Goal: Information Seeking & Learning: Understand process/instructions

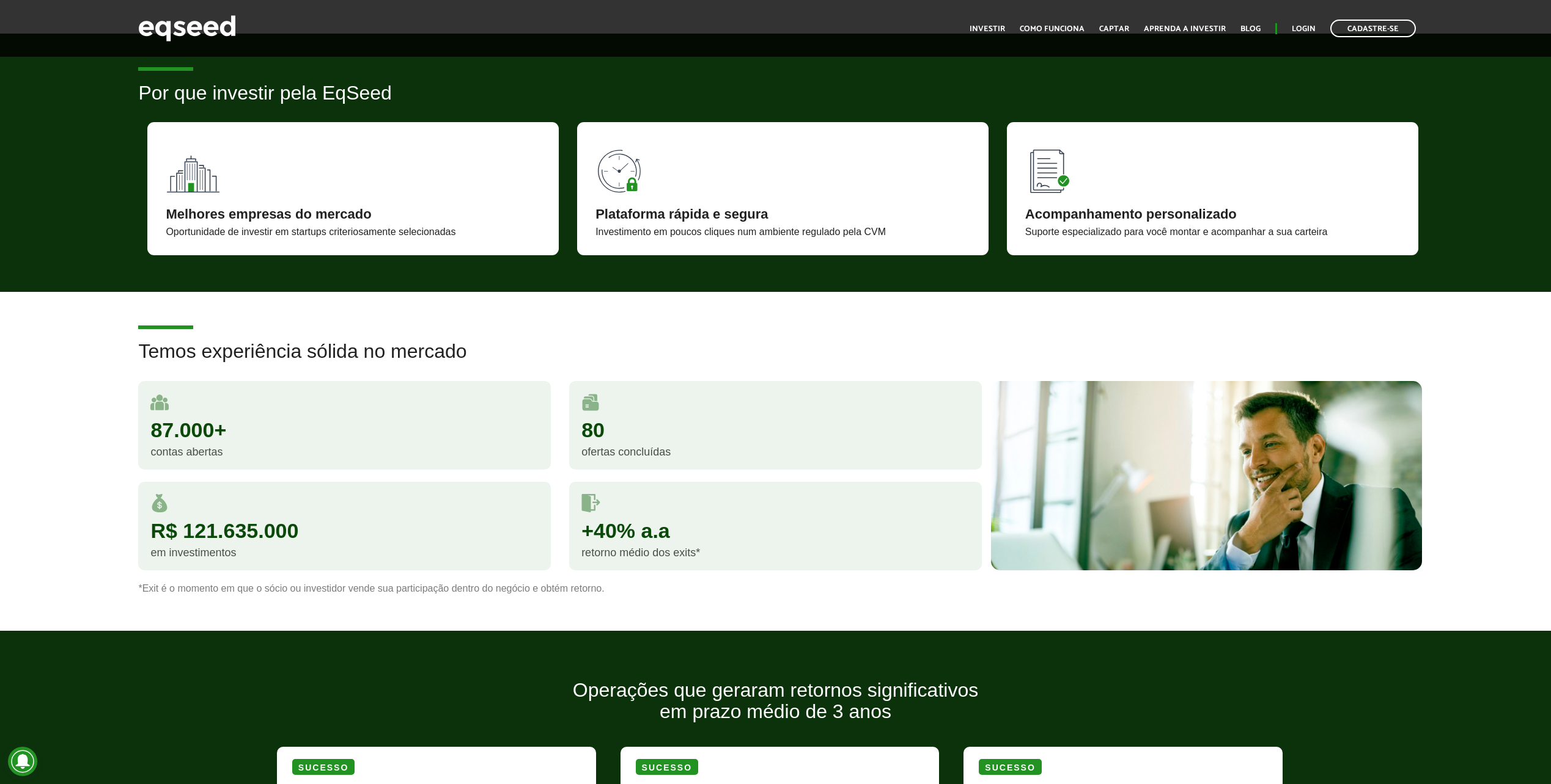
scroll to position [794, 0]
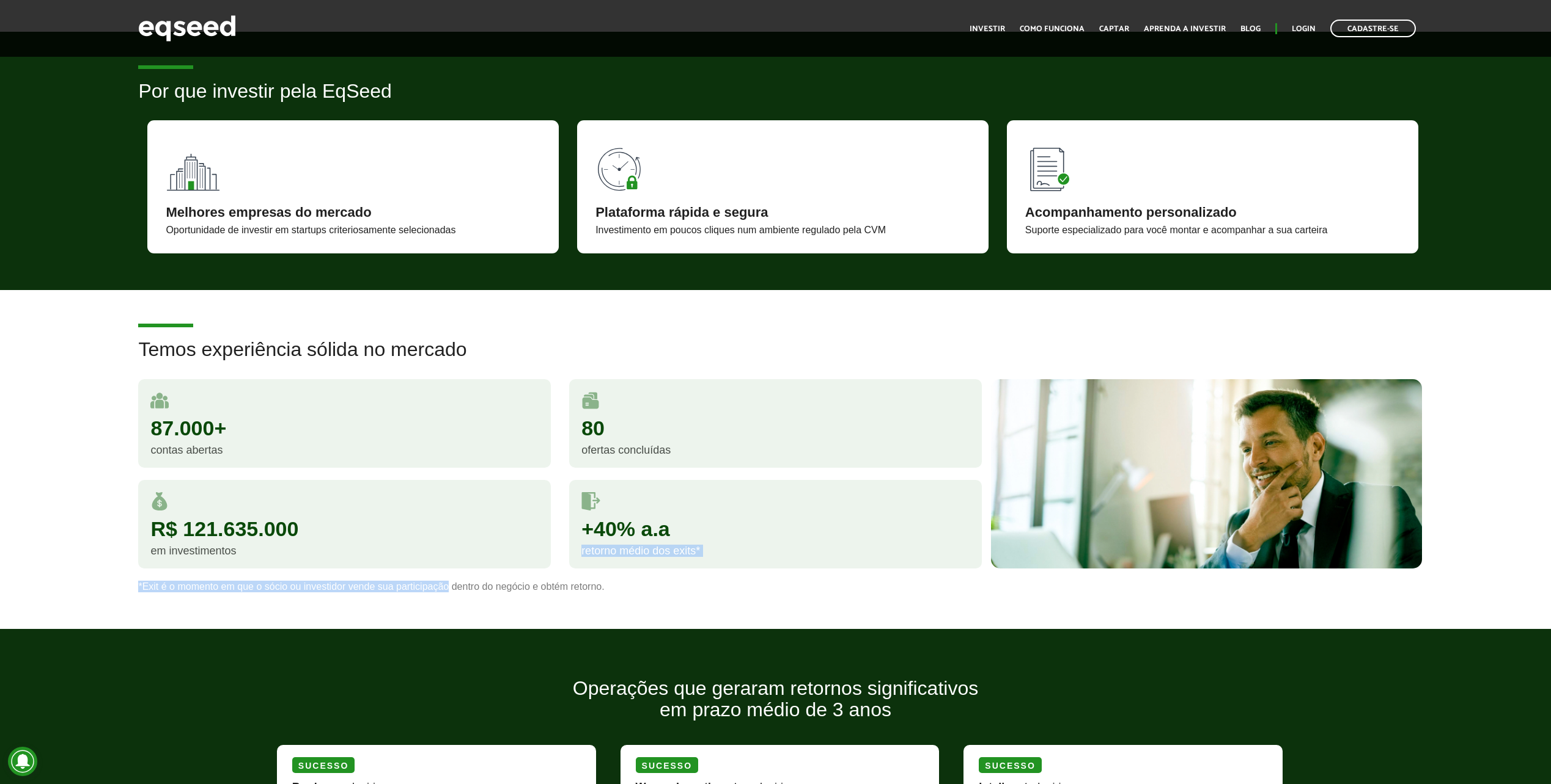
drag, startPoint x: 462, startPoint y: 582, endPoint x: 568, endPoint y: 578, distance: 106.1
click at [567, 578] on div "Temos experiência sólida no mercado 87.000+ contas abertas 80 ofertas concluída…" at bounding box center [775, 465] width 1292 height 253
click at [568, 578] on div "+40% a.a retorno médio dos exits*" at bounding box center [775, 530] width 431 height 101
click at [576, 592] on p "*Exit é o momento em que o sócio ou investidor vende sua participação dentro do…" at bounding box center [775, 587] width 1274 height 11
drag, startPoint x: 351, startPoint y: 586, endPoint x: 521, endPoint y: 579, distance: 170.1
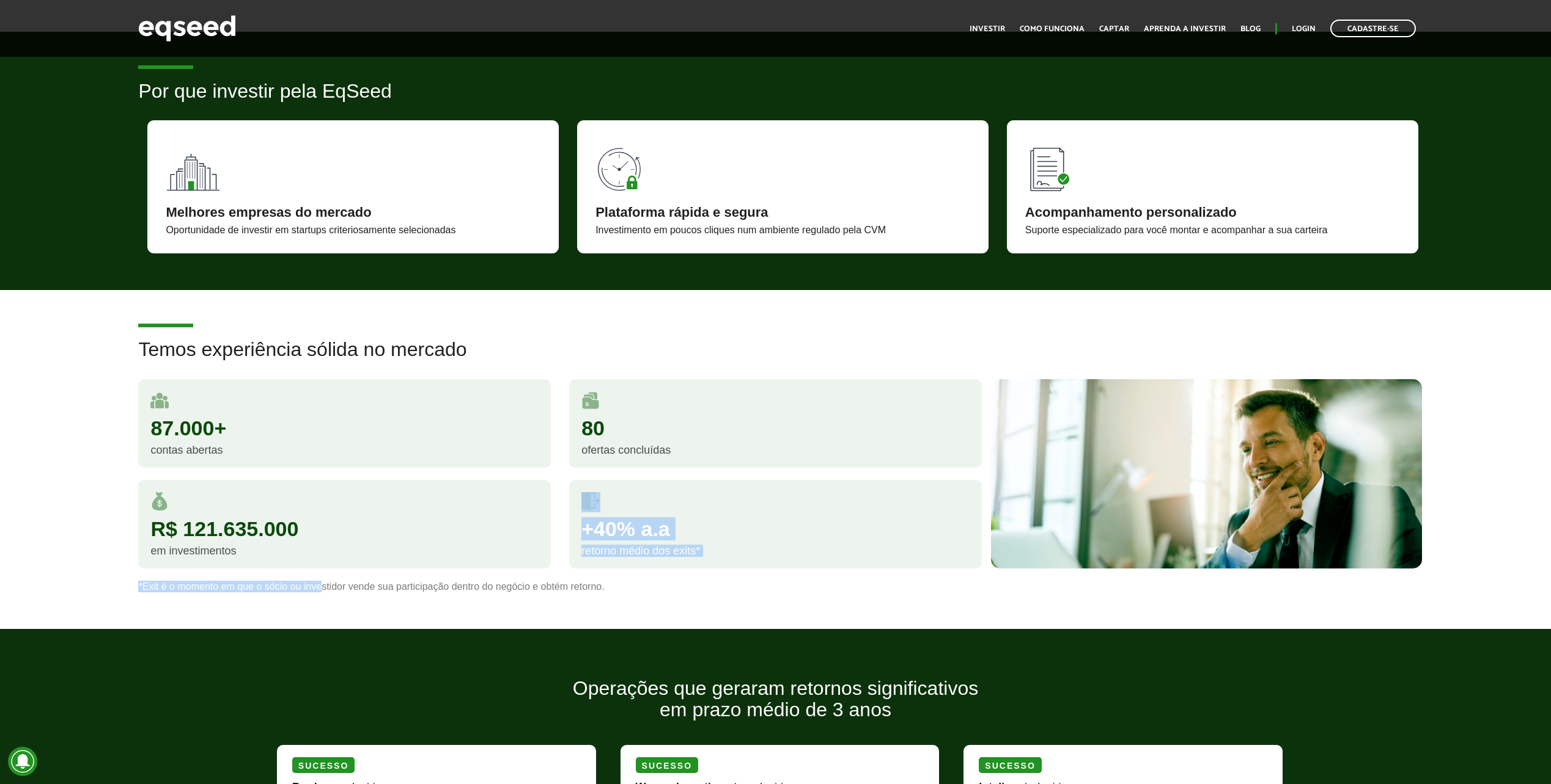
click at [515, 580] on div "Temos experiência sólida no mercado 87.000+ contas abertas 80 ofertas concluída…" at bounding box center [775, 465] width 1292 height 253
drag, startPoint x: 521, startPoint y: 579, endPoint x: 546, endPoint y: 577, distance: 25.1
click at [546, 577] on div "R$ 121.635.000 em investimentos" at bounding box center [344, 530] width 431 height 101
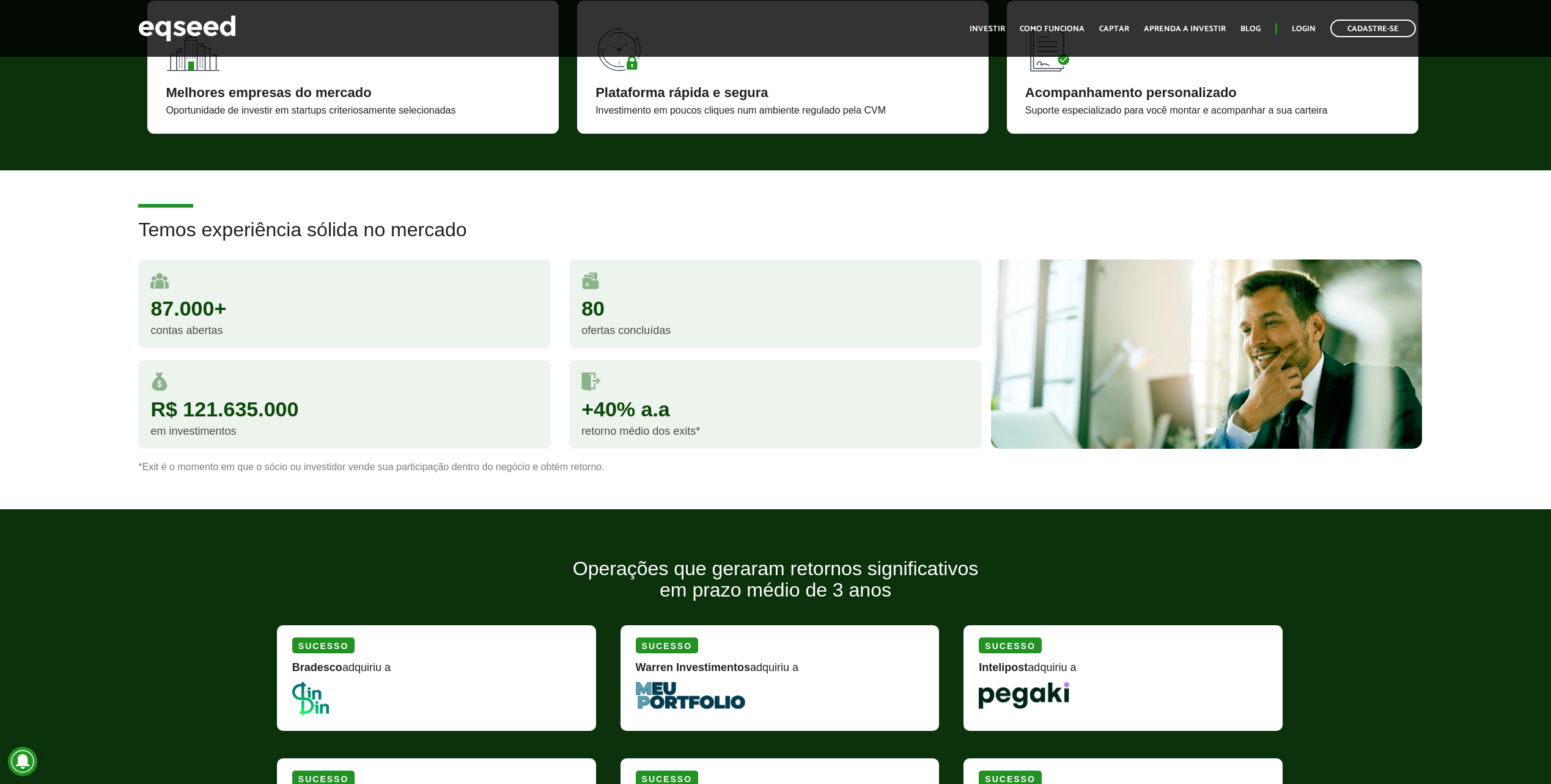
scroll to position [1099, 0]
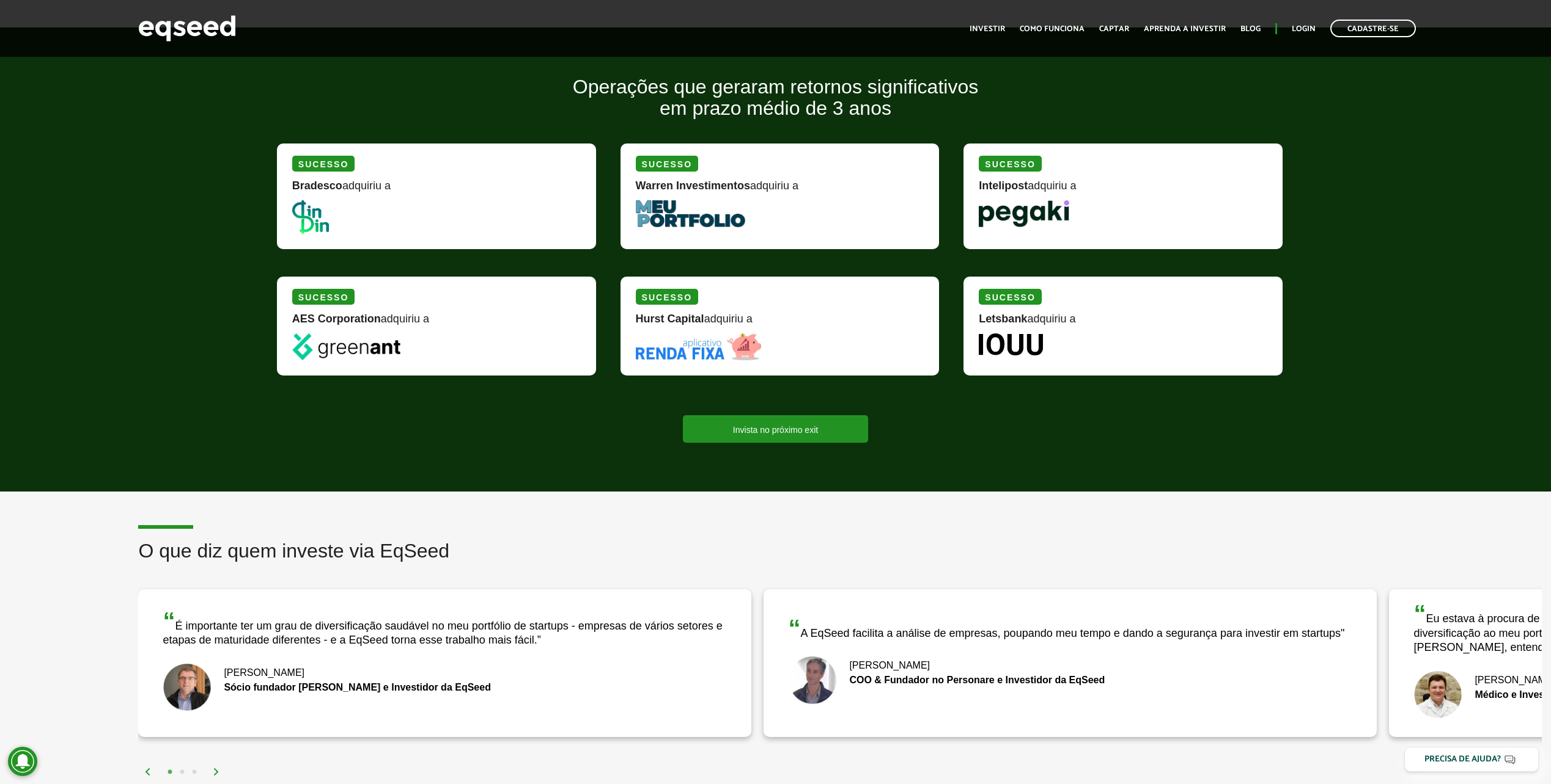
scroll to position [1527, 0]
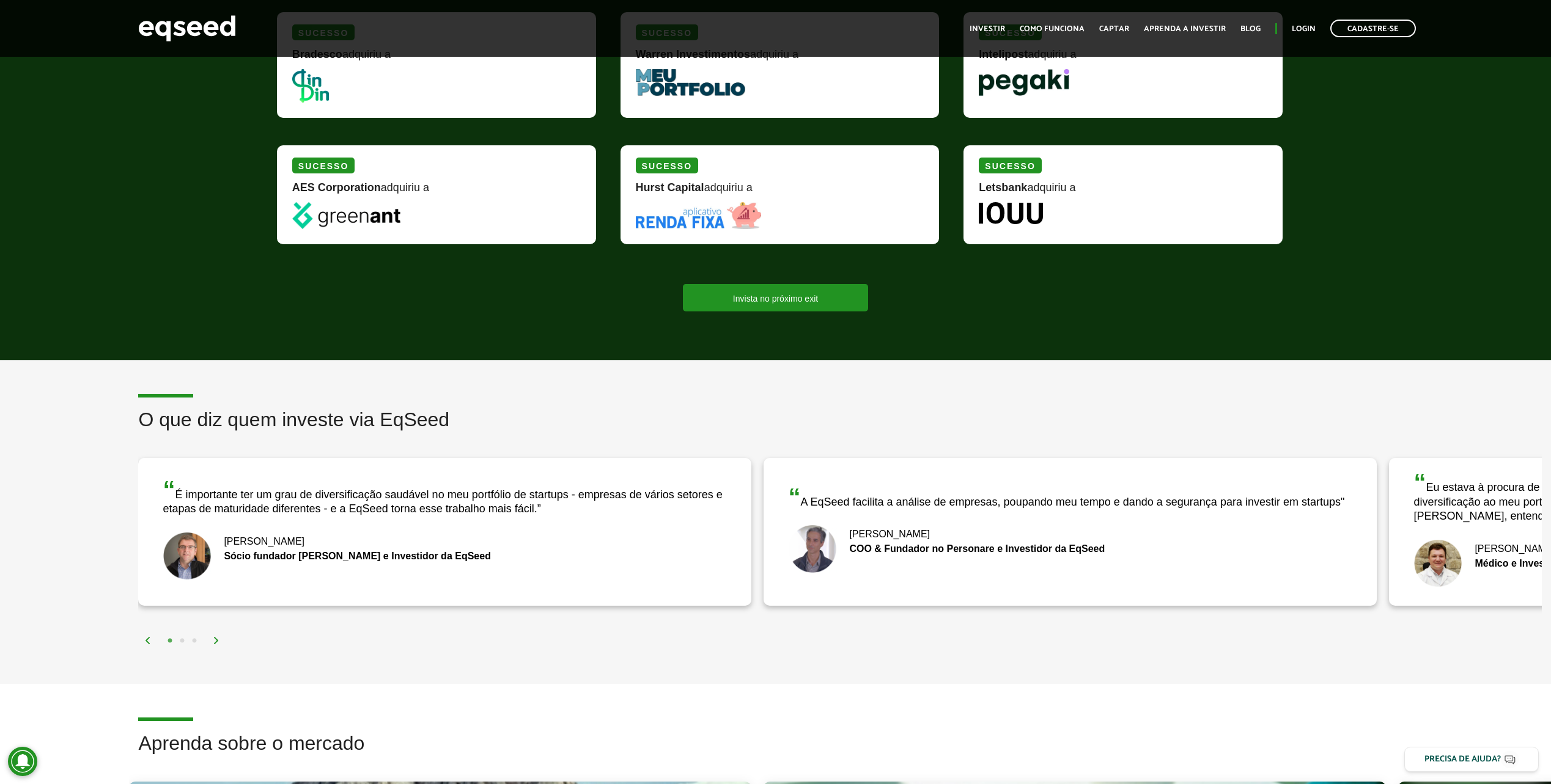
drag, startPoint x: 554, startPoint y: 487, endPoint x: 632, endPoint y: 497, distance: 78.6
click at [628, 496] on div "“ É importante ter um grau de diversificação saudável no meu portfólio de start…" at bounding box center [445, 498] width 564 height 39
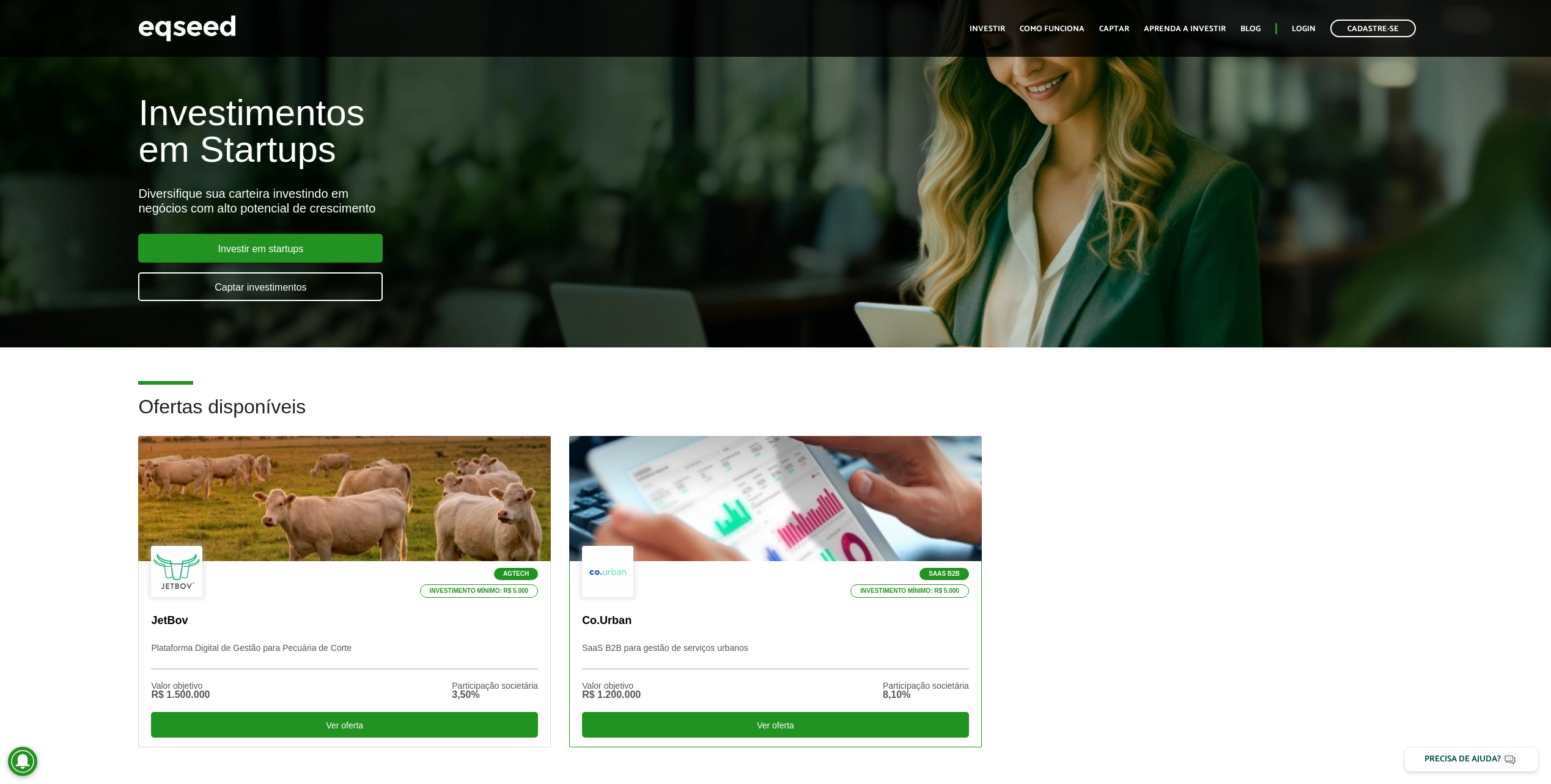
scroll to position [0, 0]
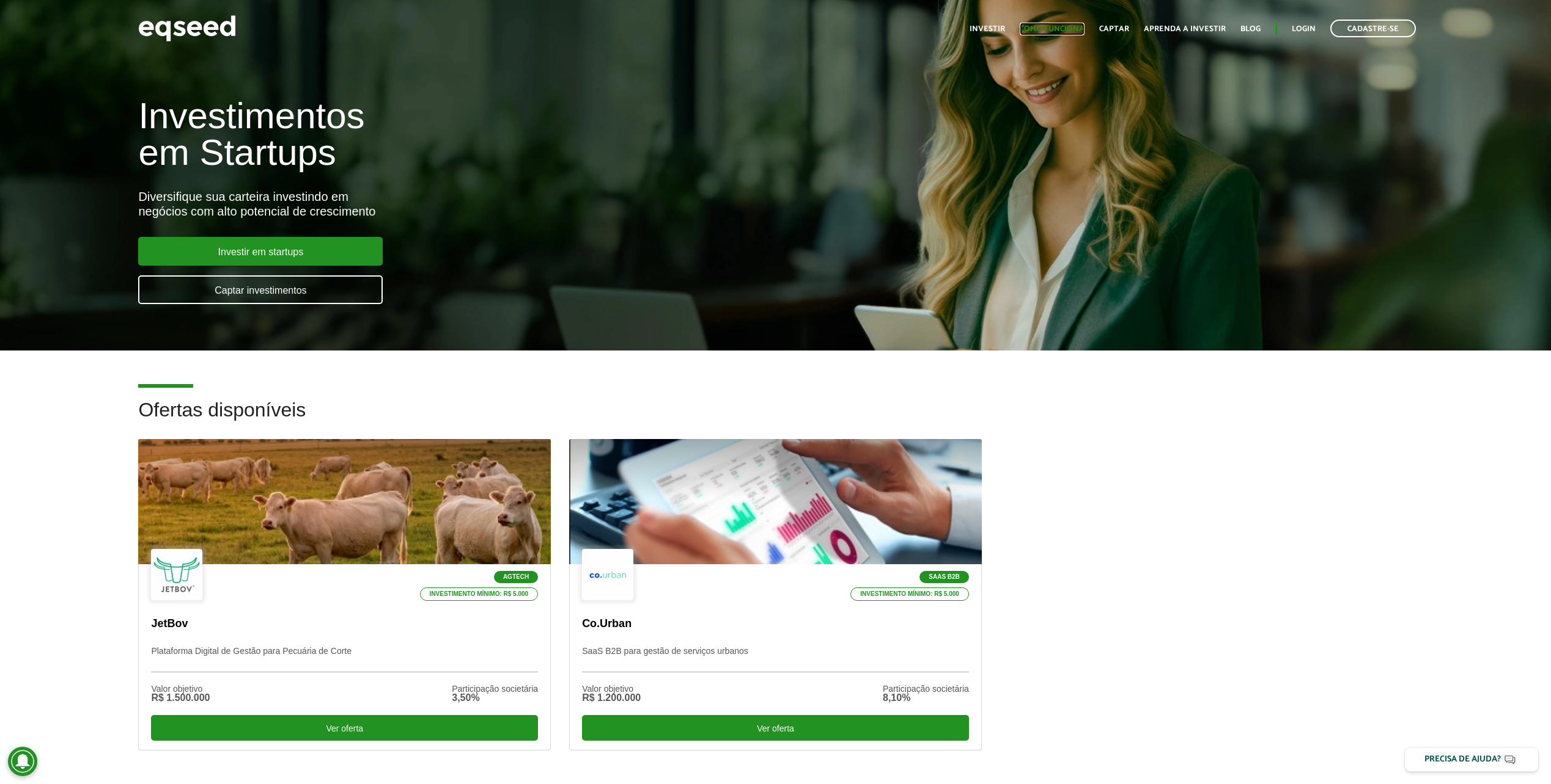
click at [1072, 33] on link "Como funciona" at bounding box center [1051, 29] width 65 height 7
